Goal: Information Seeking & Learning: Find contact information

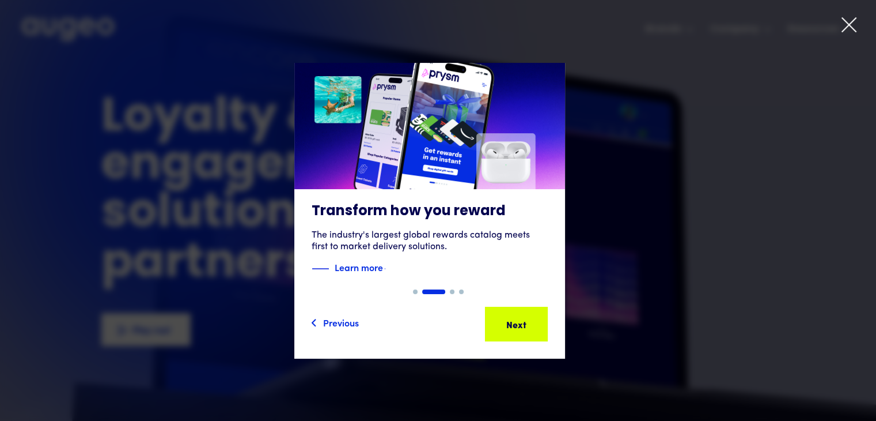
click at [685, 254] on div "2 of 4" at bounding box center [429, 211] width 876 height 296
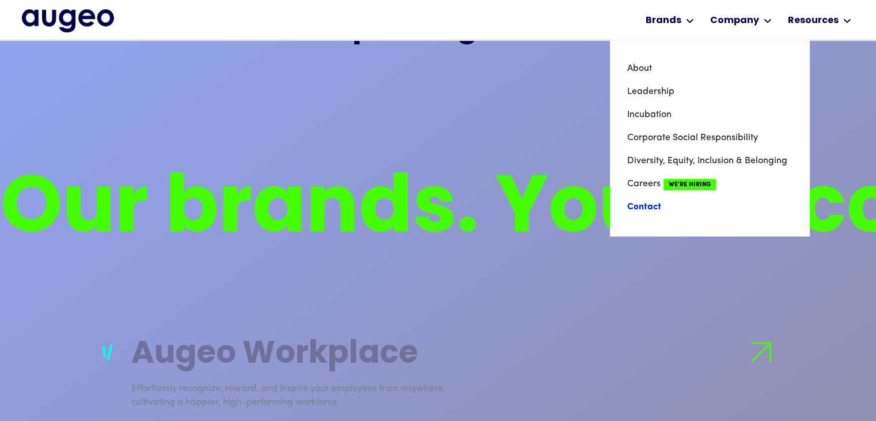
click at [660, 209] on link "Contact" at bounding box center [709, 206] width 165 height 23
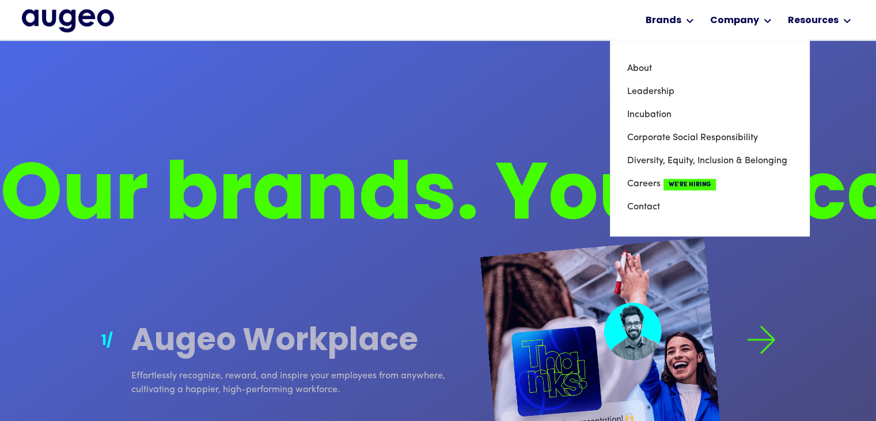
scroll to position [812, 0]
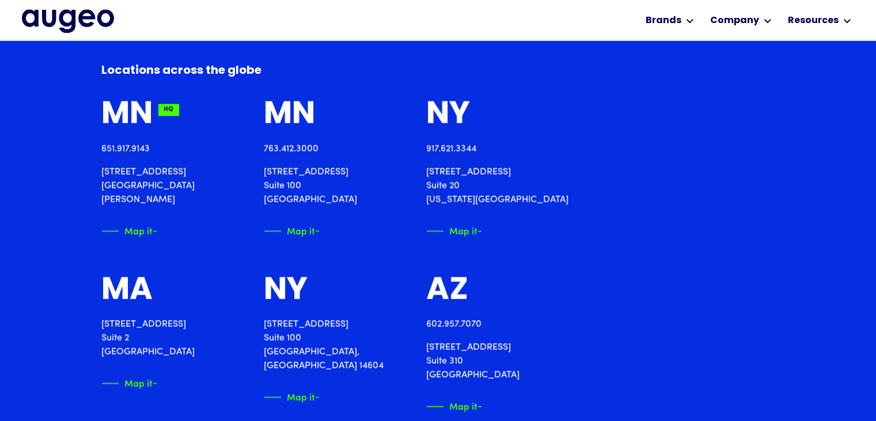
scroll to position [1277, 0]
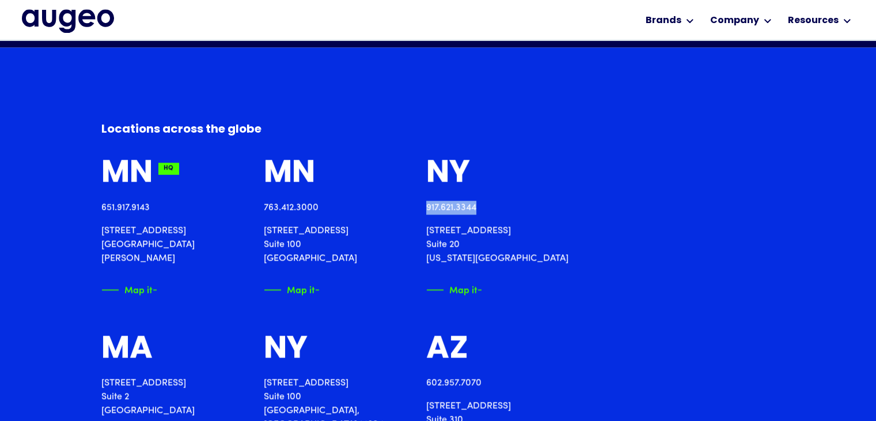
drag, startPoint x: 629, startPoint y: 213, endPoint x: 560, endPoint y: 210, distance: 68.6
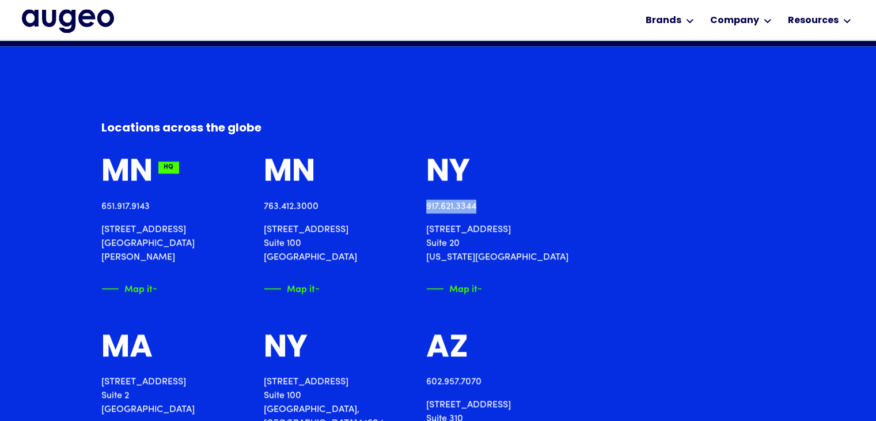
drag, startPoint x: 645, startPoint y: 201, endPoint x: 561, endPoint y: 206, distance: 84.8
copy link "917.621.3344"
